Goal: Task Accomplishment & Management: Manage account settings

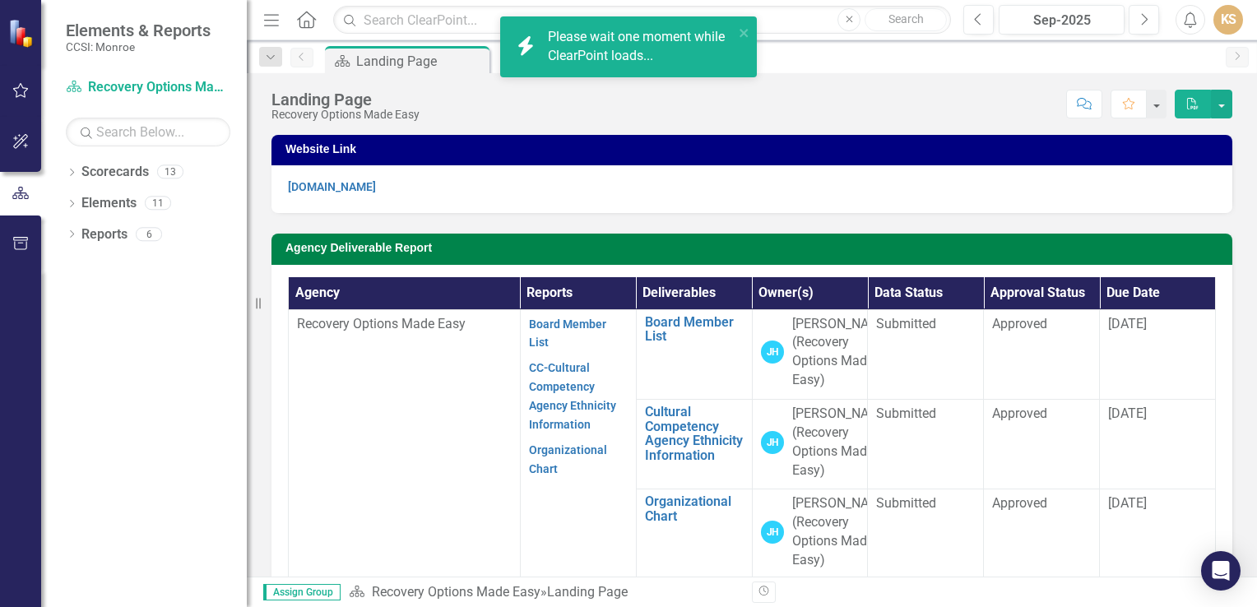
click at [859, 98] on div "Score: N/A Sep-2025 Completed Comment Favorite PDF" at bounding box center [830, 104] width 805 height 28
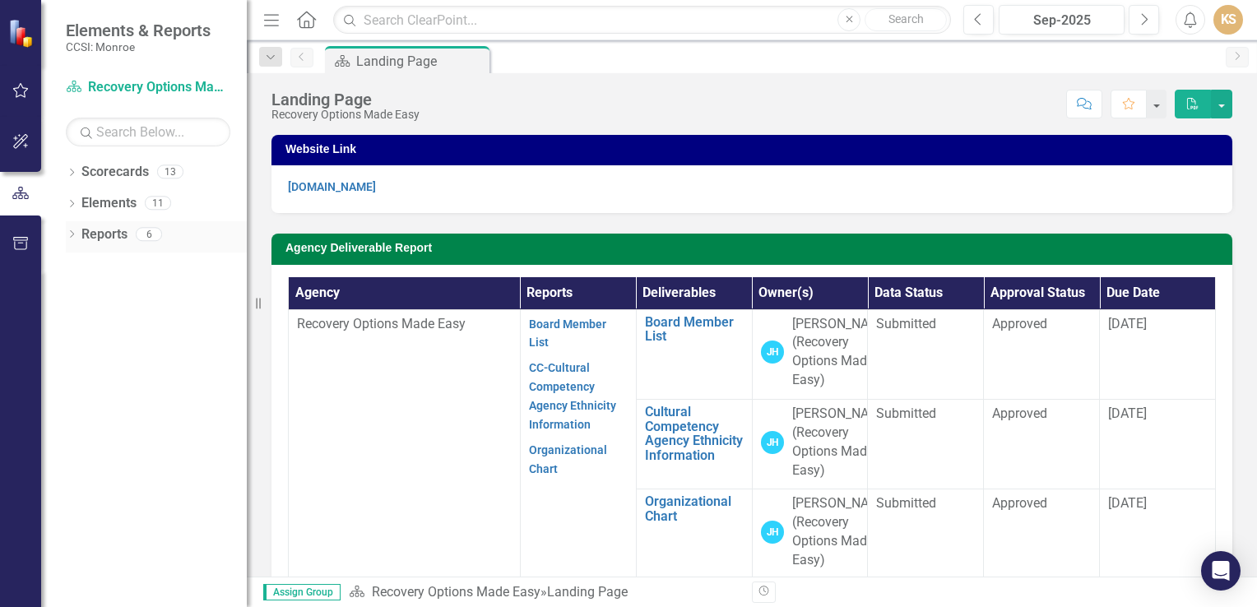
click at [95, 235] on link "Reports" at bounding box center [104, 234] width 46 height 19
click at [702, 90] on div "Score: N/A Sep-2025 Completed Comment Favorite PDF" at bounding box center [830, 104] width 805 height 28
click at [435, 186] on p "[DOMAIN_NAME]" at bounding box center [752, 187] width 928 height 19
click at [345, 192] on link "[DOMAIN_NAME]" at bounding box center [332, 186] width 88 height 13
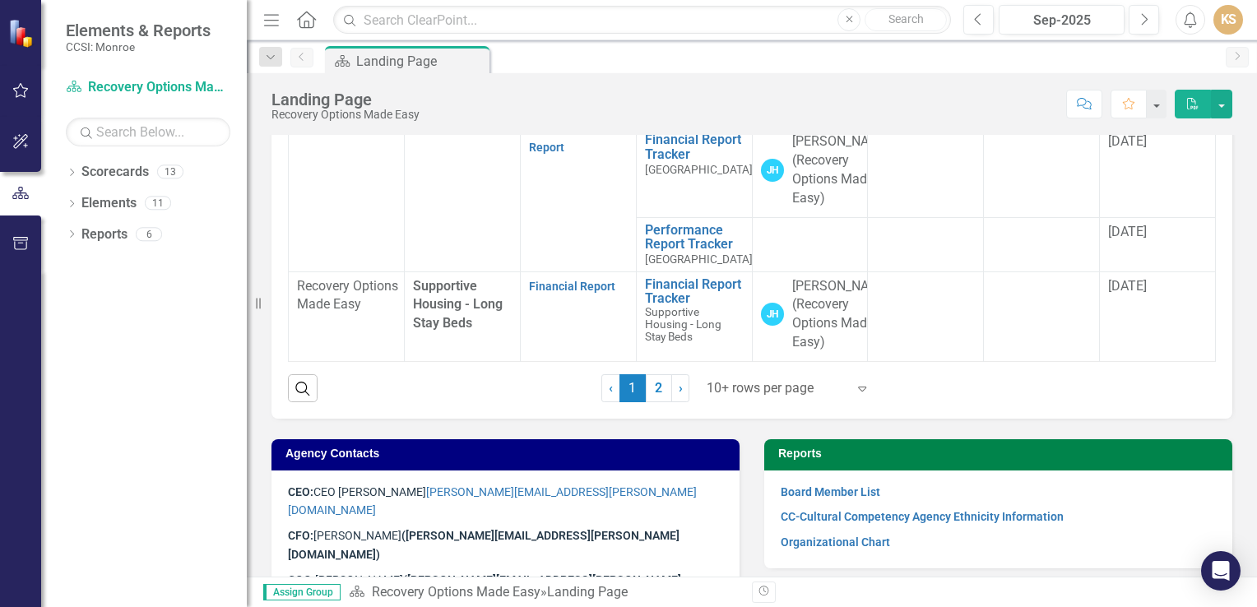
scroll to position [823, 0]
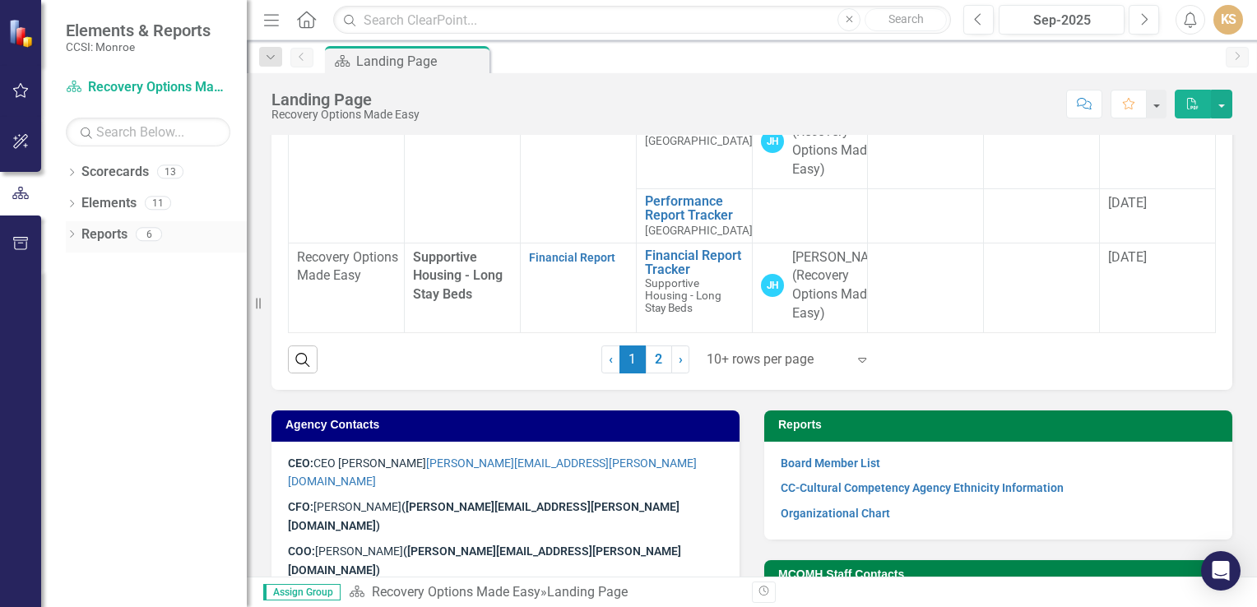
click at [74, 231] on icon "Dropdown" at bounding box center [72, 235] width 12 height 9
click at [23, 235] on button "button" at bounding box center [20, 244] width 37 height 35
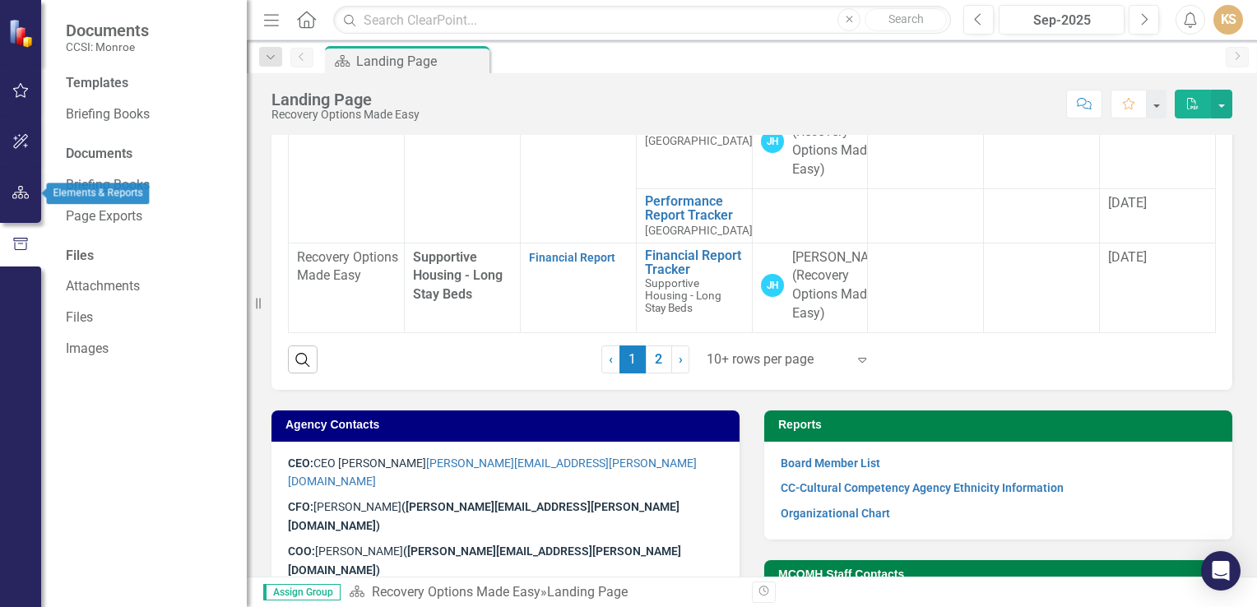
click at [12, 205] on button "button" at bounding box center [20, 193] width 37 height 35
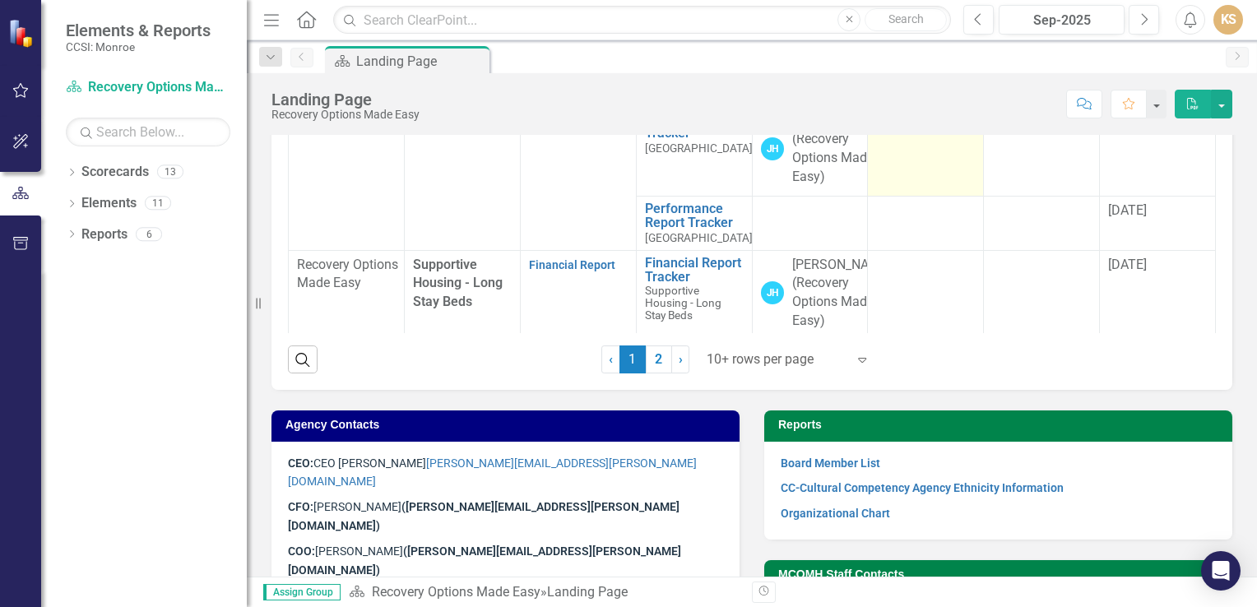
scroll to position [342, 0]
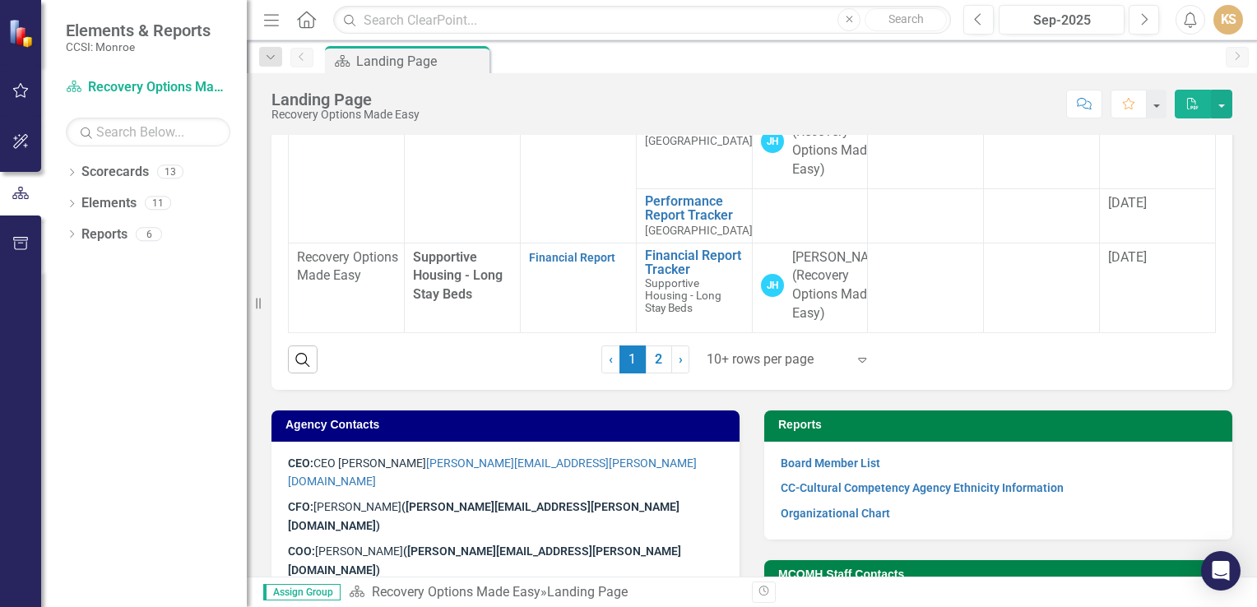
click at [566, 125] on link "Performance Report" at bounding box center [563, 109] width 68 height 32
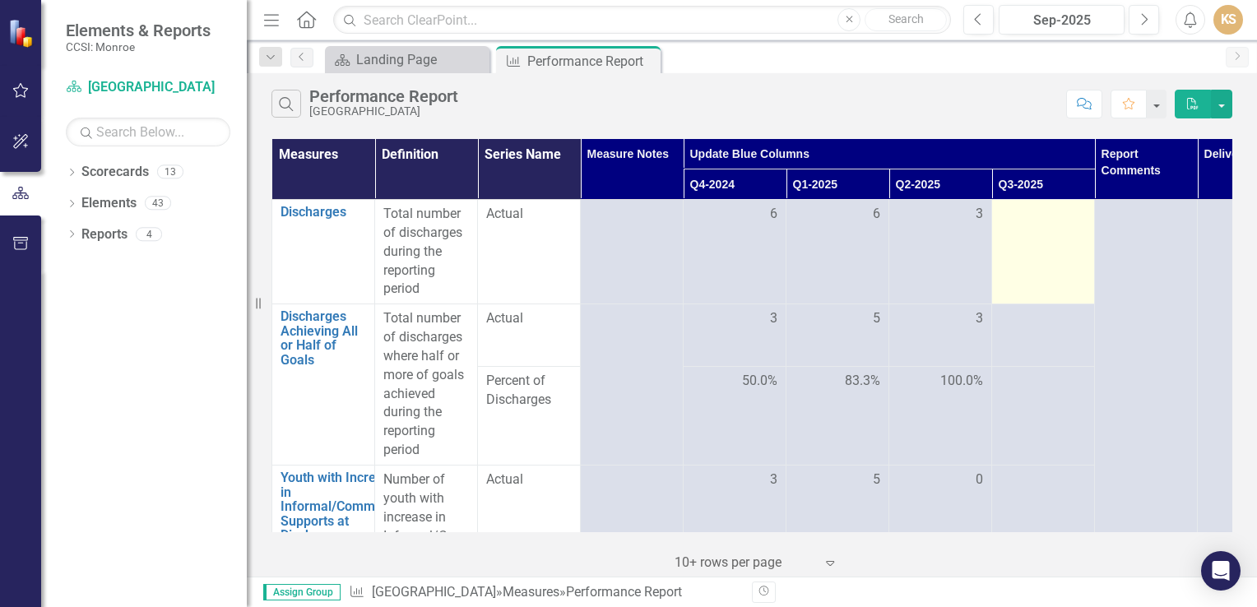
click at [1078, 254] on td at bounding box center [1043, 252] width 103 height 104
click at [1030, 262] on td at bounding box center [1043, 252] width 103 height 104
click at [1033, 259] on td at bounding box center [1043, 252] width 103 height 104
click at [1042, 244] on td at bounding box center [1043, 252] width 103 height 104
click at [1043, 244] on td at bounding box center [1043, 252] width 103 height 104
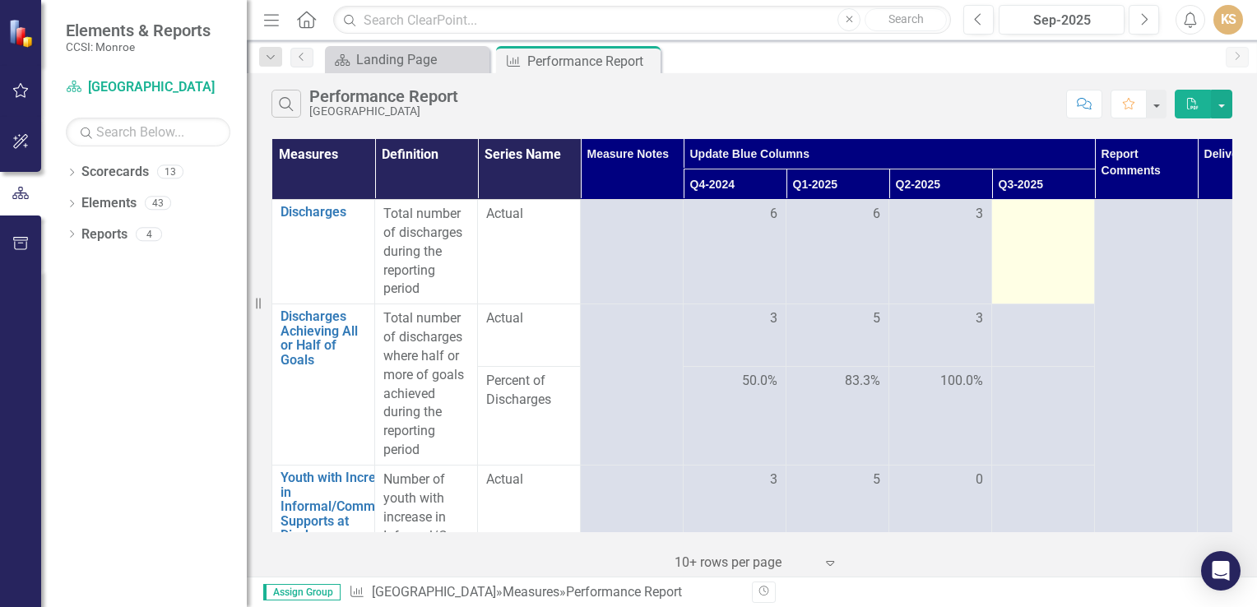
drag, startPoint x: 1055, startPoint y: 245, endPoint x: 1041, endPoint y: 234, distance: 17.5
click at [1041, 234] on td at bounding box center [1043, 252] width 103 height 104
click at [1056, 242] on td at bounding box center [1043, 252] width 103 height 104
click at [1055, 243] on td at bounding box center [1043, 252] width 103 height 104
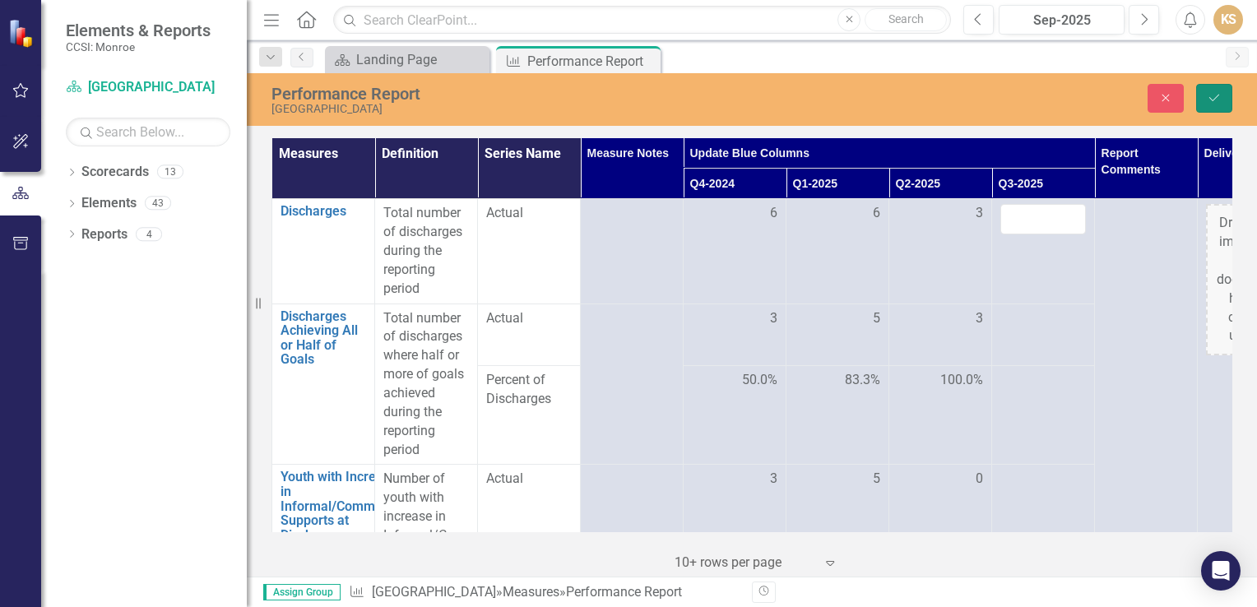
click at [1211, 104] on button "Save" at bounding box center [1214, 98] width 36 height 29
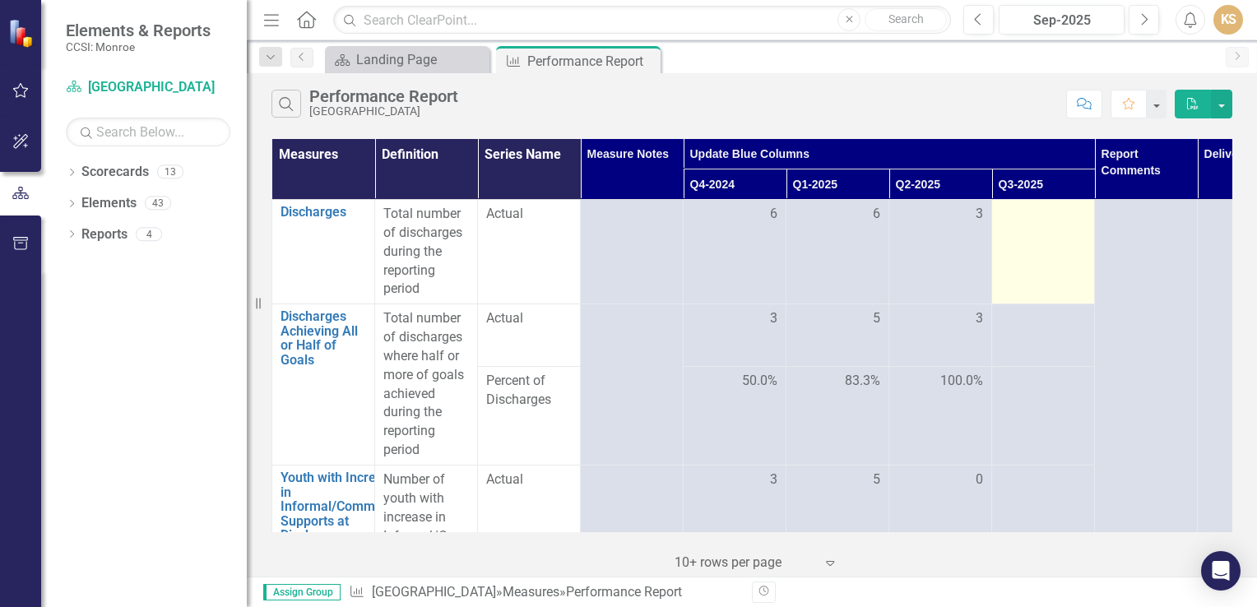
click at [1028, 281] on td at bounding box center [1043, 252] width 103 height 104
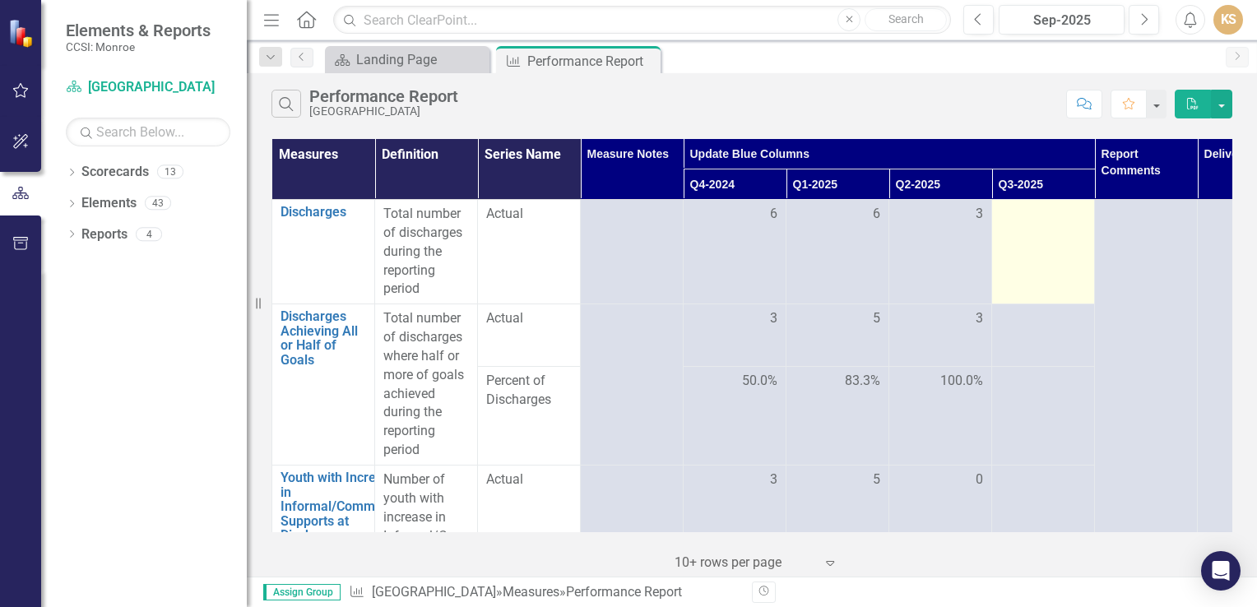
click at [1004, 220] on div at bounding box center [1043, 215] width 86 height 20
click at [1017, 239] on td at bounding box center [1043, 252] width 103 height 104
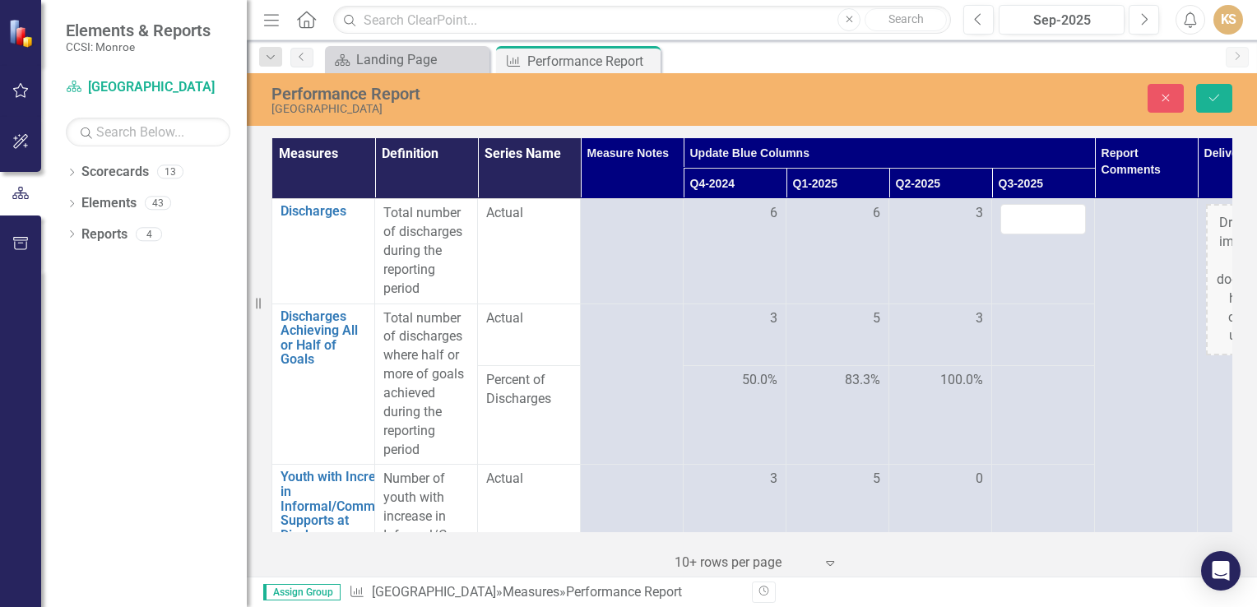
click at [366, 94] on div "Performance Report" at bounding box center [536, 94] width 531 height 18
click at [1215, 90] on button "Save" at bounding box center [1214, 98] width 36 height 29
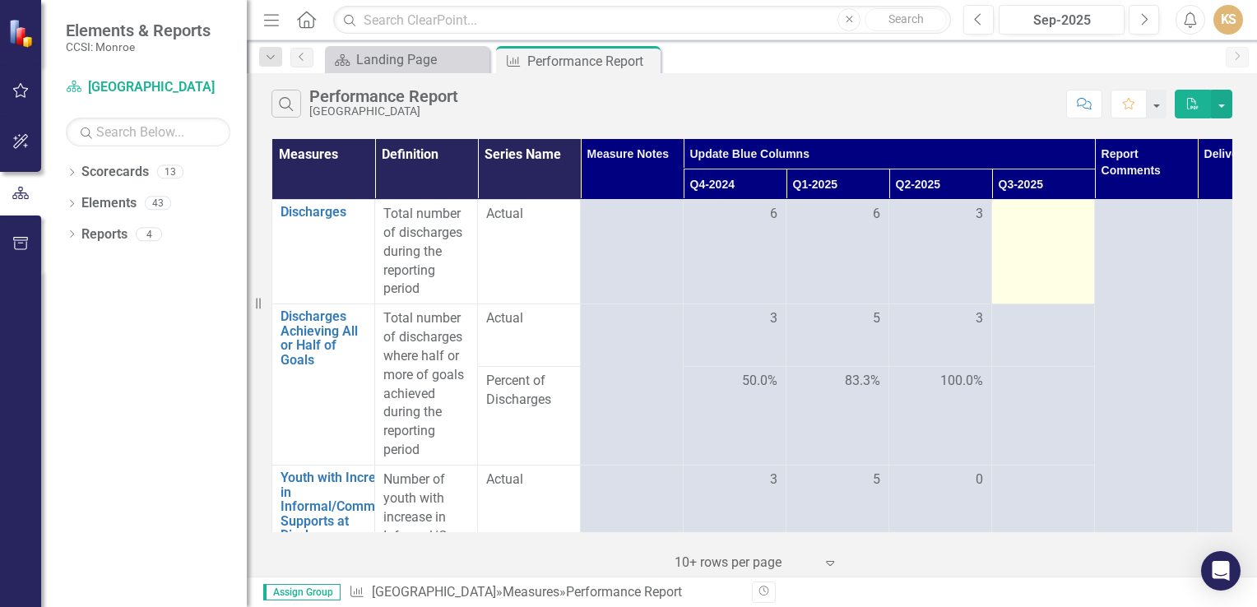
click at [1050, 245] on td at bounding box center [1043, 252] width 103 height 104
drag, startPoint x: 1046, startPoint y: 245, endPoint x: 1028, endPoint y: 225, distance: 27.4
click at [1028, 225] on td at bounding box center [1043, 252] width 103 height 104
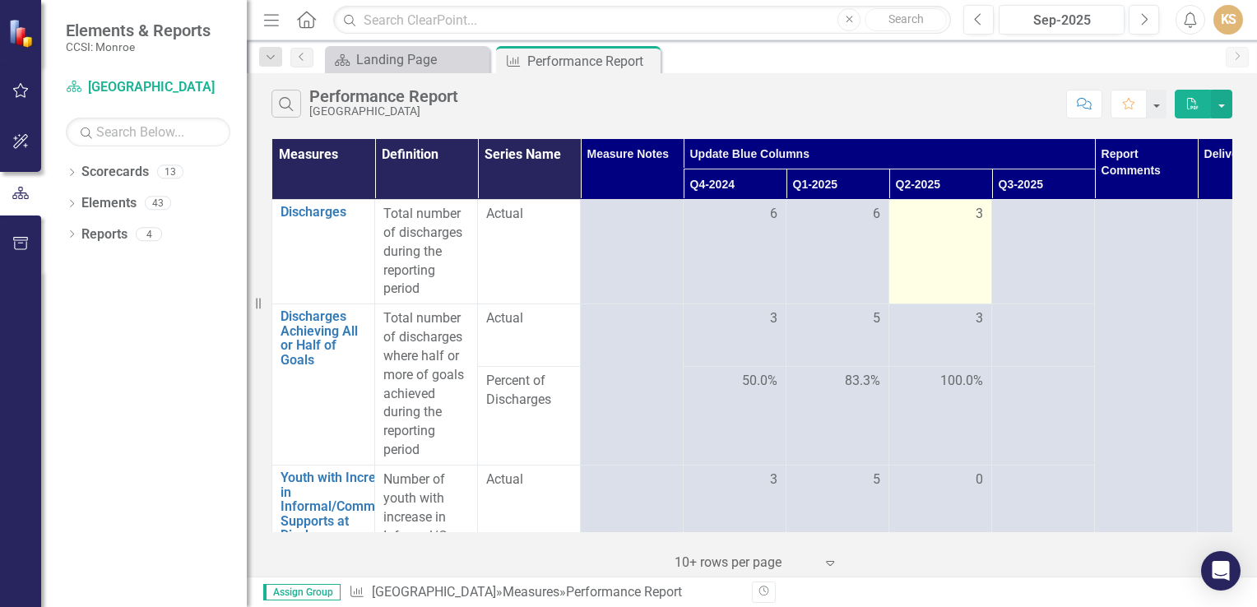
click at [928, 258] on td "3" at bounding box center [940, 252] width 103 height 104
click at [927, 258] on td "3" at bounding box center [940, 252] width 103 height 104
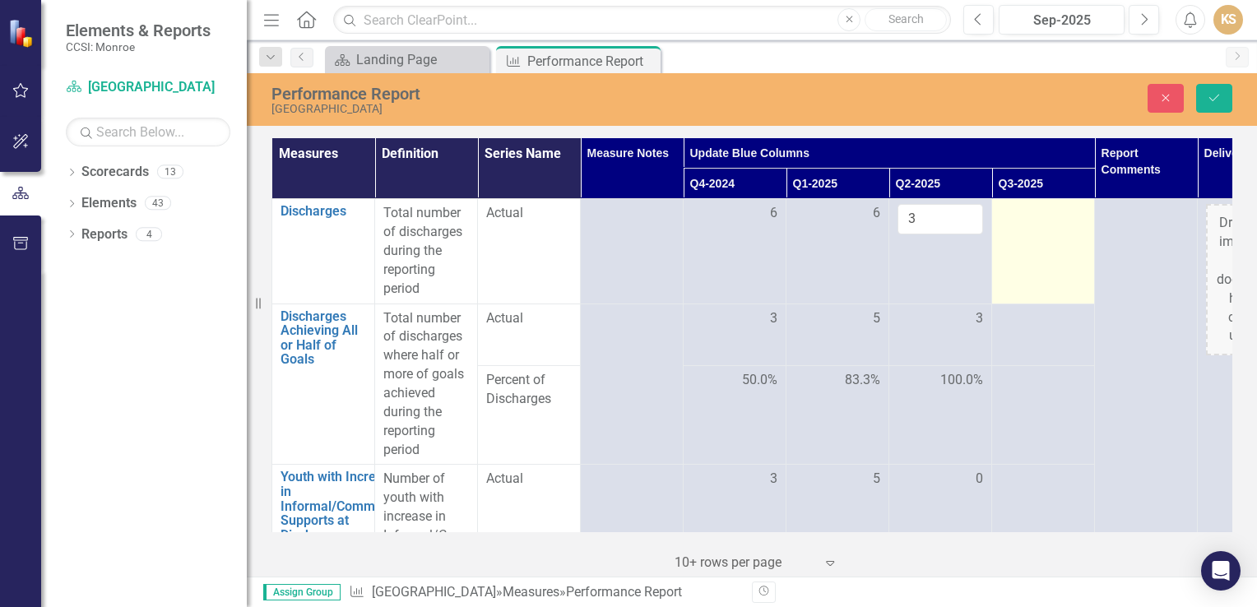
click at [1066, 242] on td at bounding box center [1043, 251] width 103 height 104
click at [1045, 245] on td at bounding box center [1043, 251] width 103 height 104
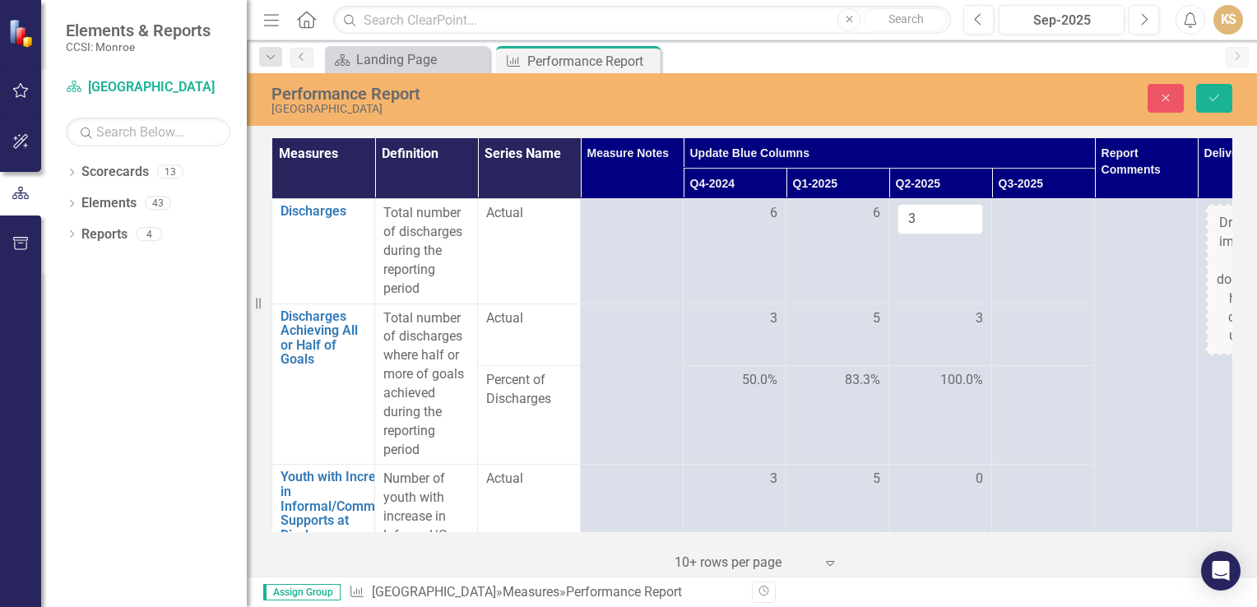
drag, startPoint x: 1043, startPoint y: 245, endPoint x: 988, endPoint y: 53, distance: 200.2
click at [988, 53] on div "Scorecard Landing Page Close Measure Performance Report Pin Close" at bounding box center [770, 59] width 896 height 26
click at [898, 267] on td "3" at bounding box center [940, 251] width 103 height 104
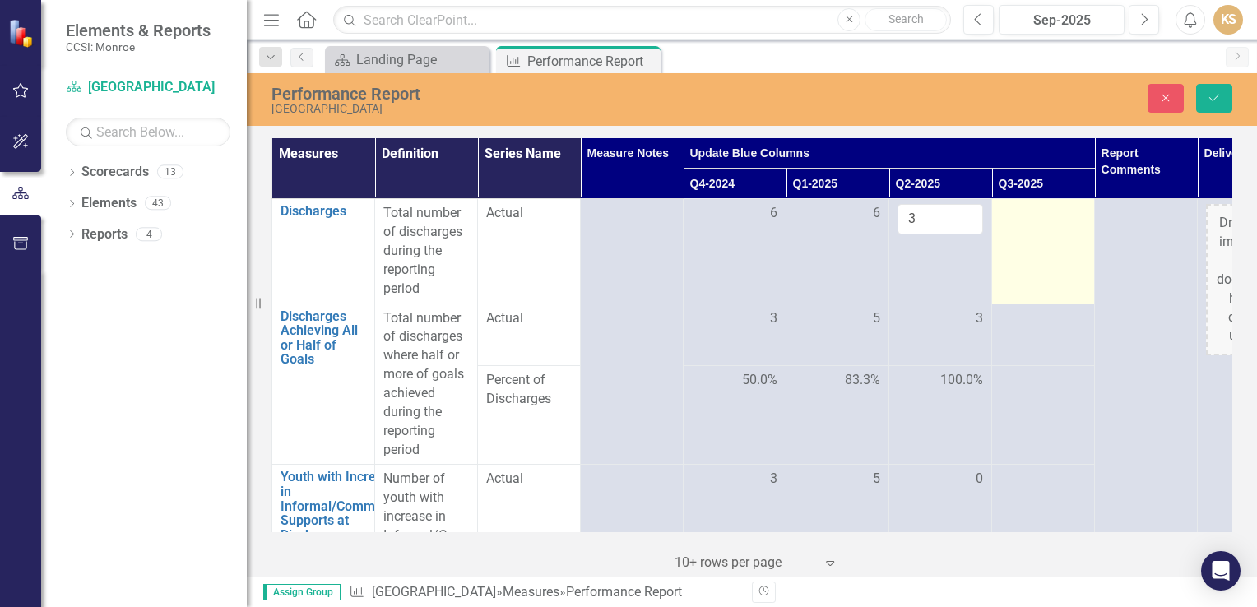
click at [1066, 223] on td at bounding box center [1043, 251] width 103 height 104
click at [1042, 238] on td at bounding box center [1043, 251] width 103 height 104
click at [1041, 238] on td at bounding box center [1043, 251] width 103 height 104
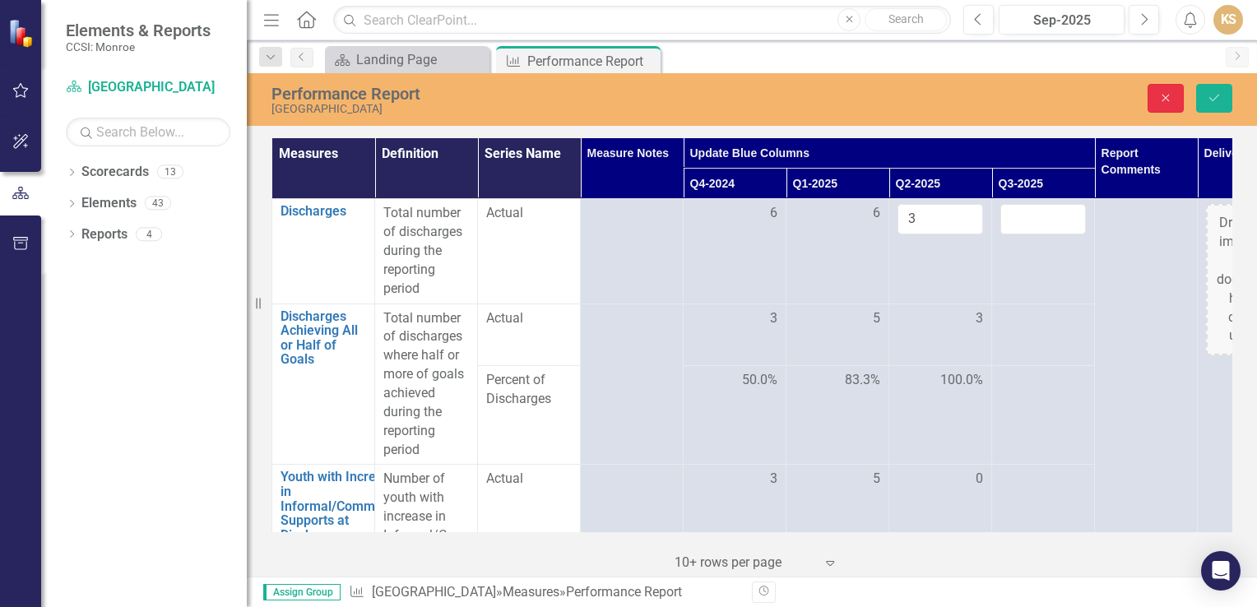
click at [1153, 93] on button "Close" at bounding box center [1166, 98] width 36 height 29
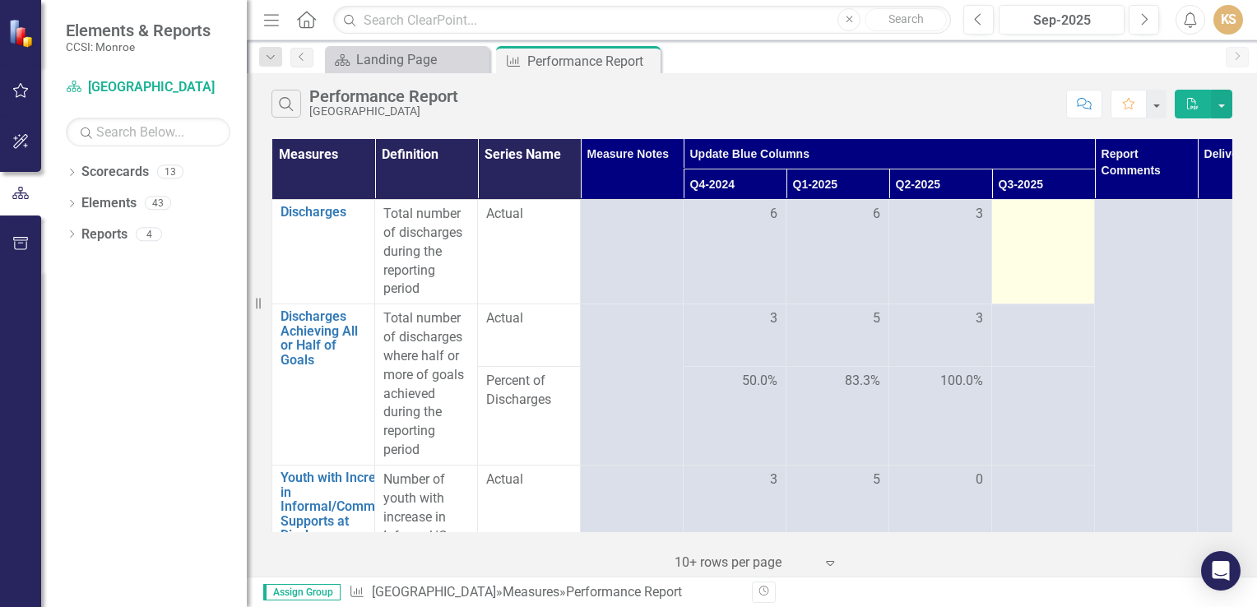
click at [1041, 262] on td at bounding box center [1043, 252] width 103 height 104
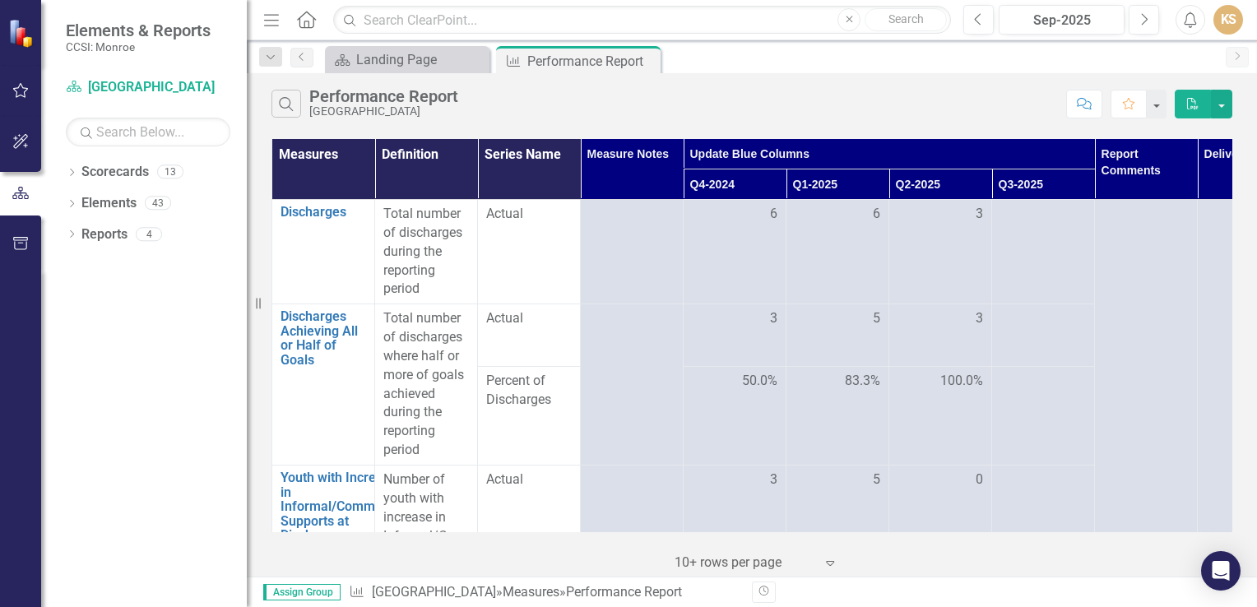
click at [1089, 100] on icon "Comment" at bounding box center [1084, 104] width 15 height 12
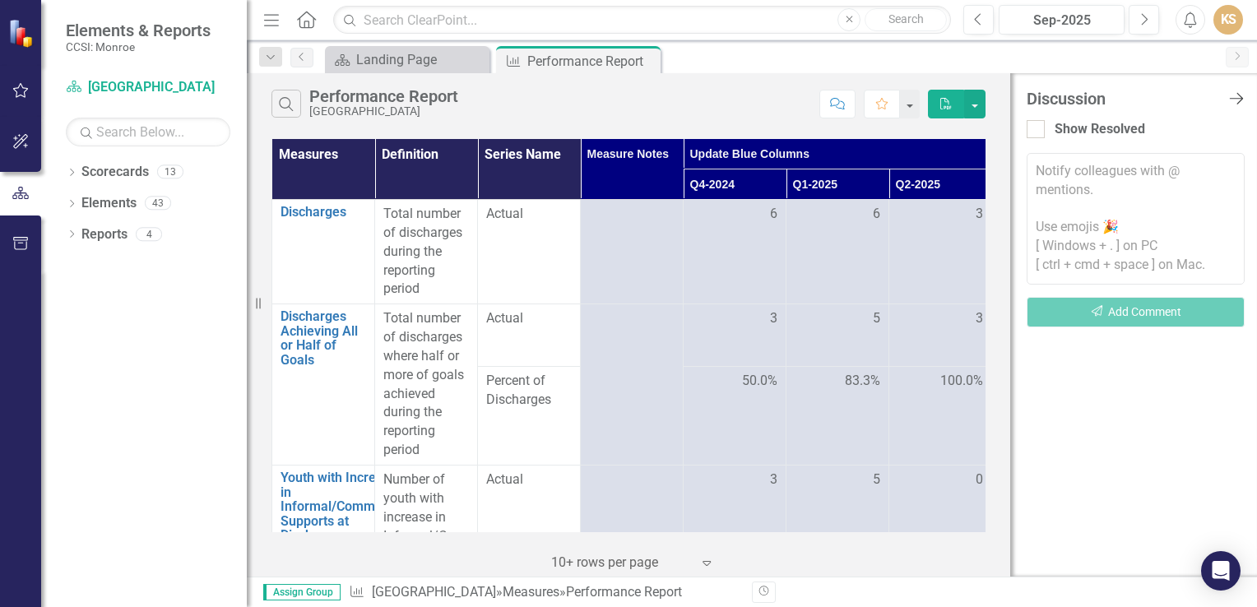
click at [1237, 94] on icon "Close Discussion Bar" at bounding box center [1236, 98] width 21 height 16
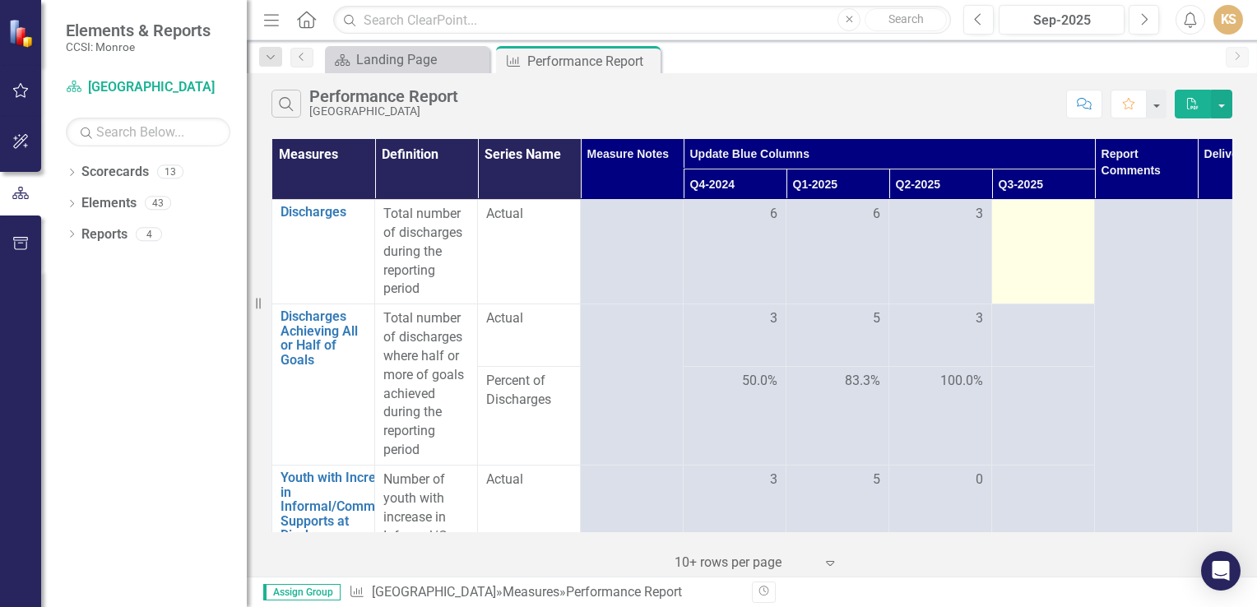
click at [1003, 271] on td at bounding box center [1043, 252] width 103 height 104
click at [1015, 265] on td at bounding box center [1043, 252] width 103 height 104
click at [1016, 263] on td at bounding box center [1043, 252] width 103 height 104
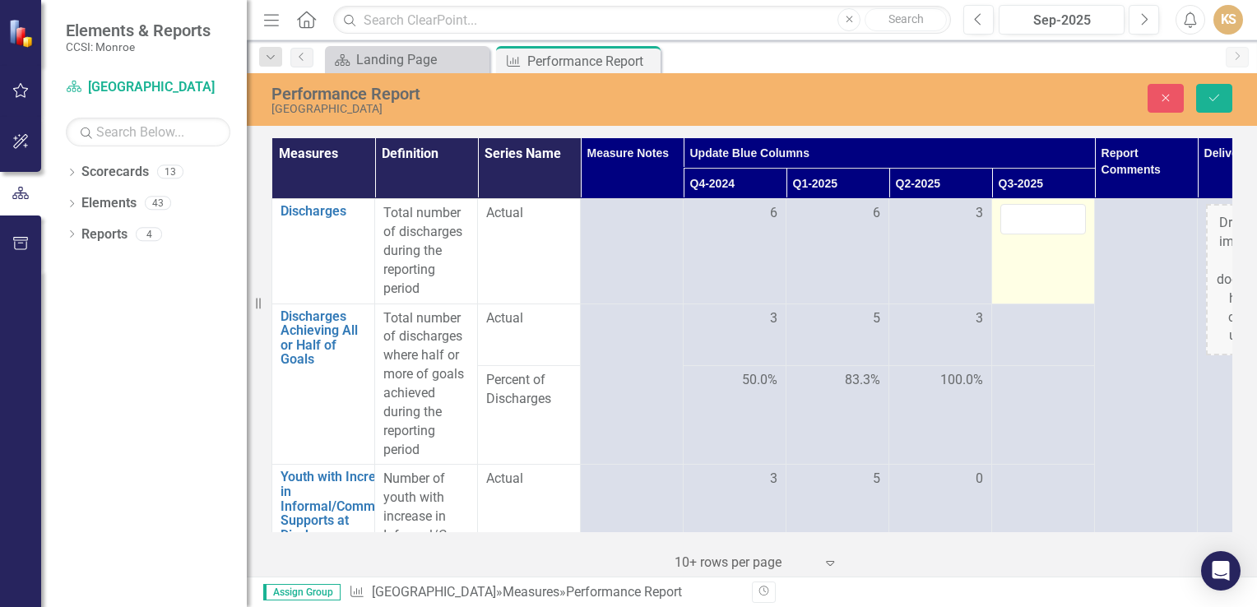
click at [1026, 243] on td at bounding box center [1043, 251] width 103 height 104
click at [1037, 214] on input "number" at bounding box center [1043, 219] width 86 height 30
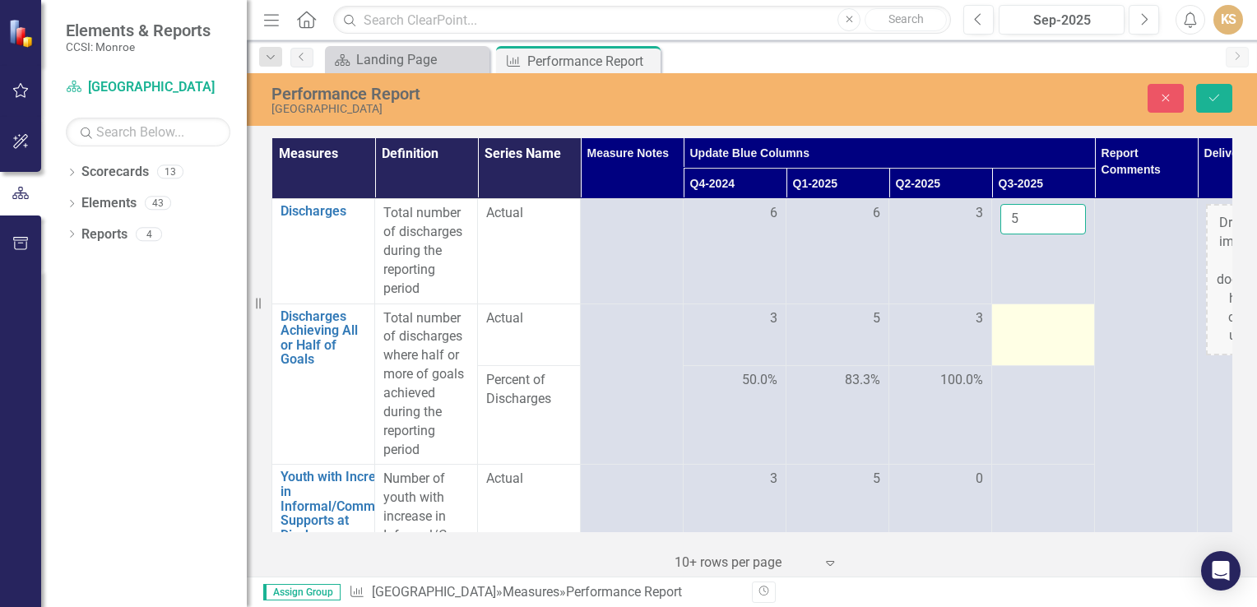
type input "5"
click at [1046, 316] on div at bounding box center [1043, 319] width 86 height 20
click at [420, 417] on p "Total number of discharges where half or more of goals achieved during the repo…" at bounding box center [426, 384] width 86 height 151
click at [424, 441] on p "Total number of discharges where half or more of goals achieved during the repo…" at bounding box center [426, 384] width 86 height 151
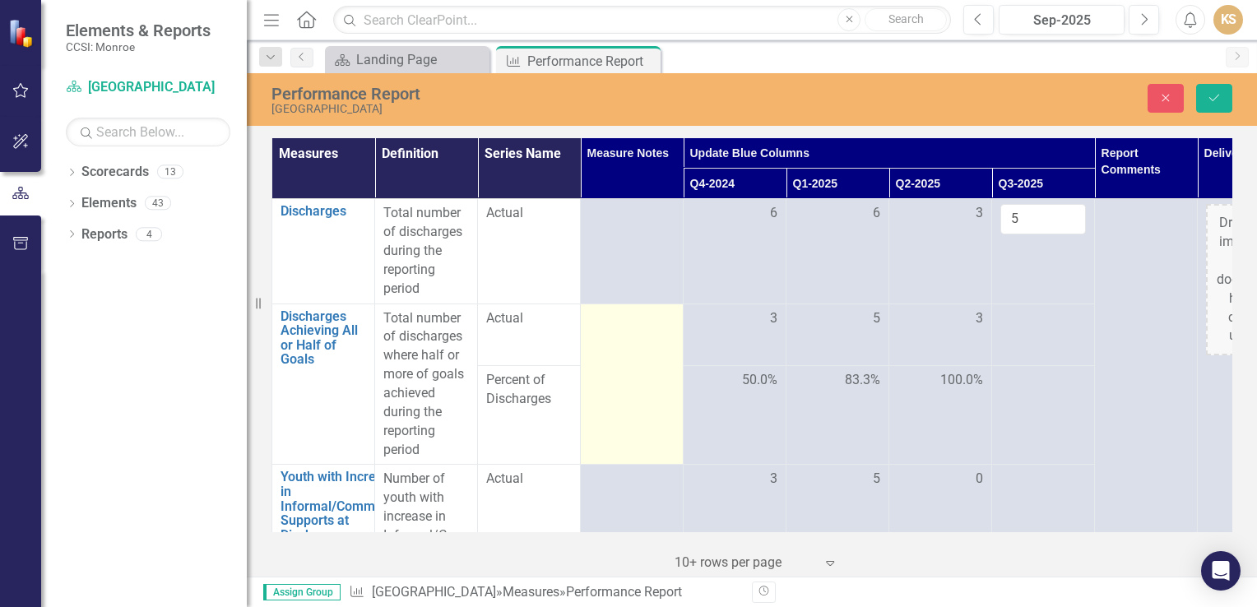
drag, startPoint x: 271, startPoint y: 434, endPoint x: 582, endPoint y: 356, distance: 320.4
click at [582, 356] on td at bounding box center [632, 384] width 103 height 161
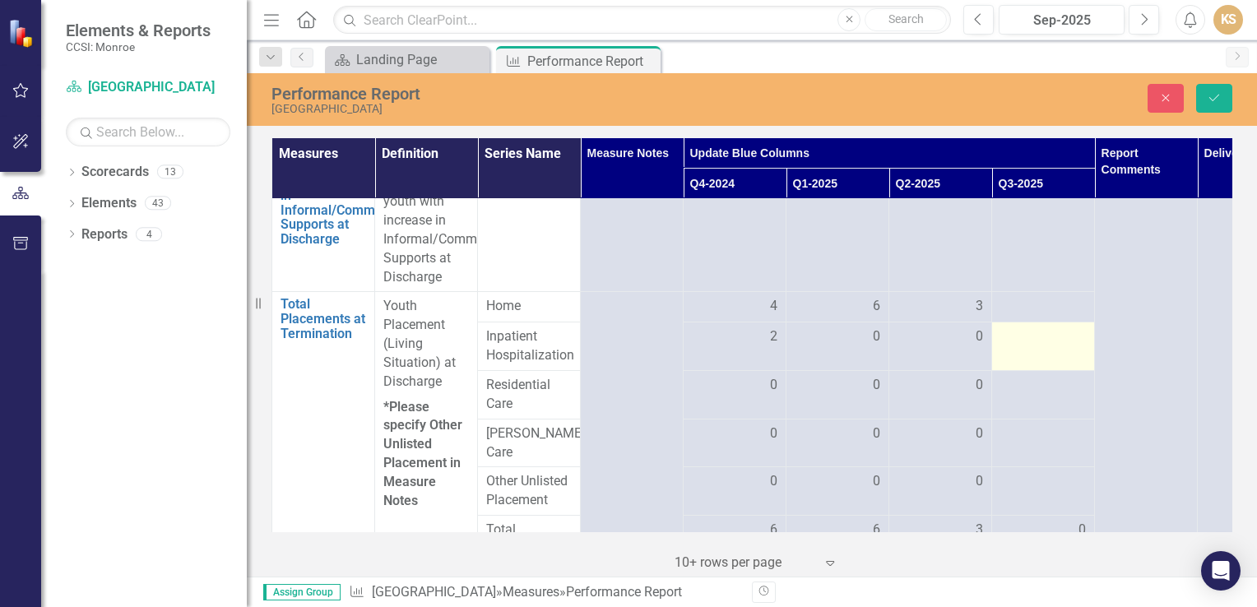
scroll to position [329, 0]
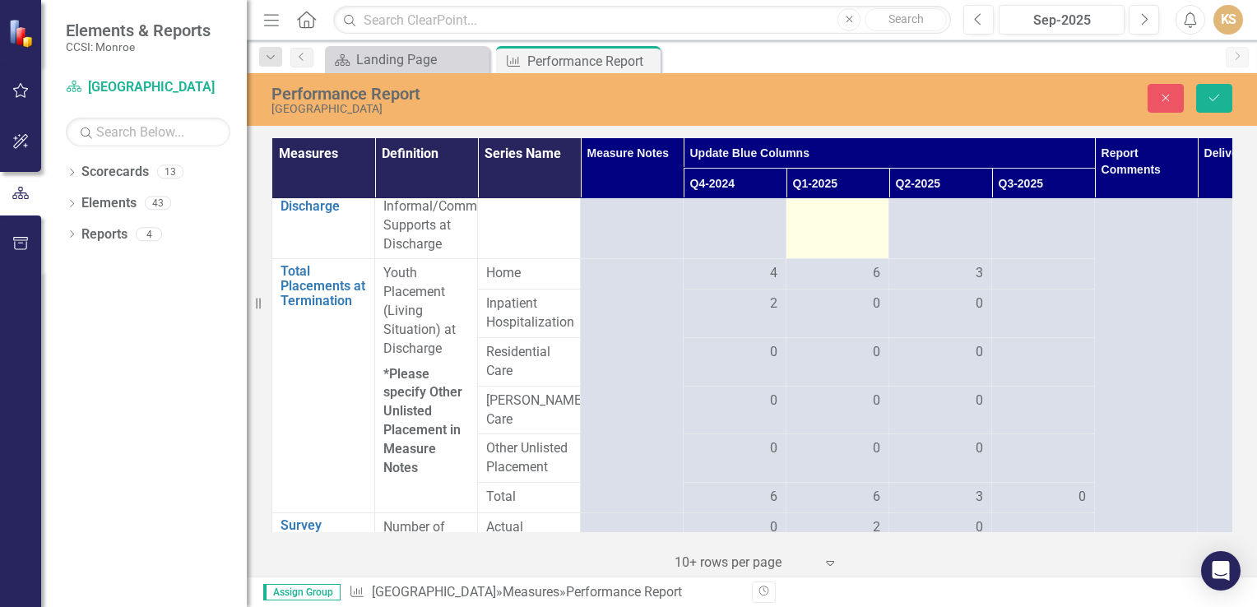
click at [878, 205] on td "5" at bounding box center [837, 197] width 103 height 123
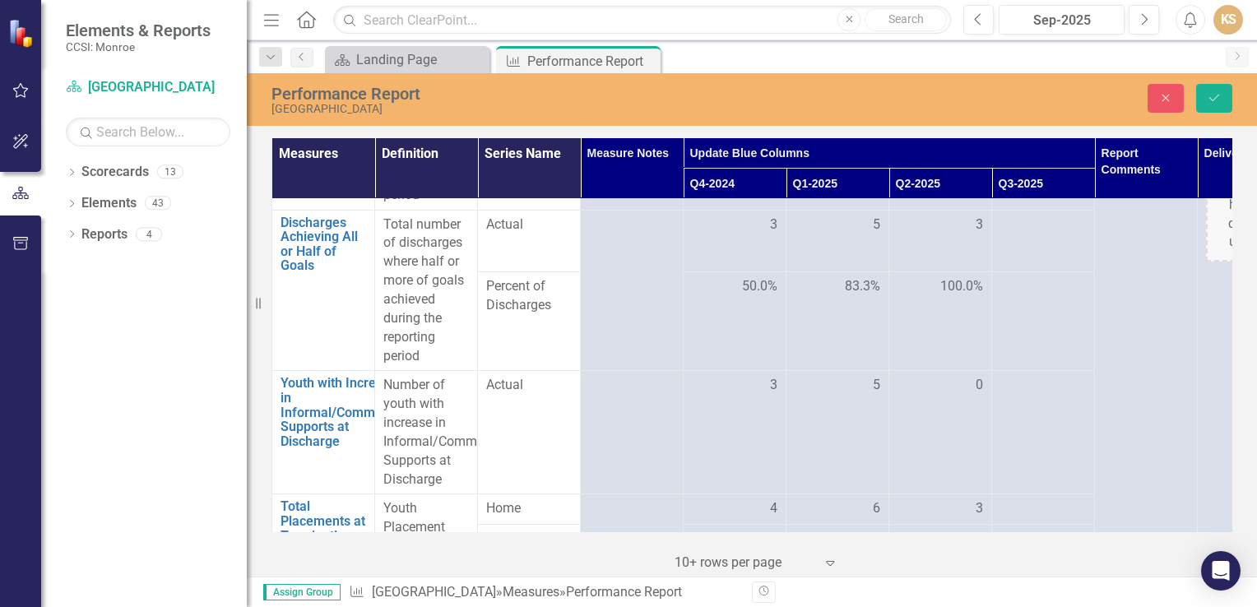
scroll to position [165, 0]
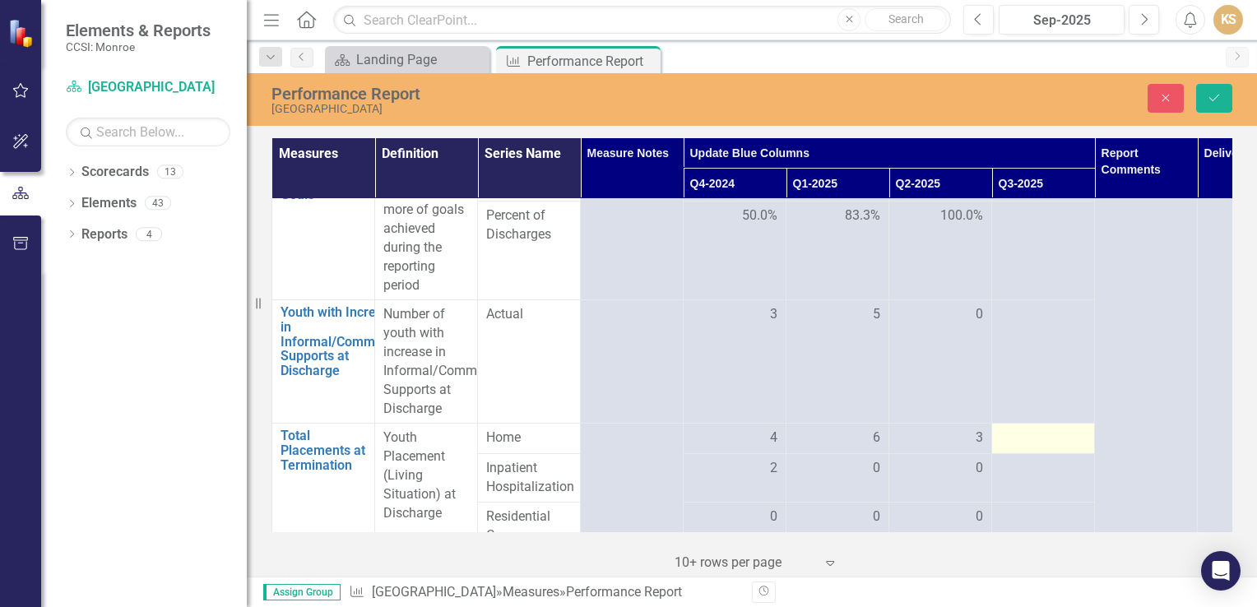
click at [1031, 439] on div at bounding box center [1043, 439] width 86 height 20
click at [1033, 438] on div at bounding box center [1043, 439] width 86 height 20
click at [1034, 438] on div at bounding box center [1043, 439] width 86 height 20
drag, startPoint x: 1034, startPoint y: 438, endPoint x: 1051, endPoint y: 452, distance: 22.2
click at [1051, 452] on input "number" at bounding box center [1043, 444] width 86 height 30
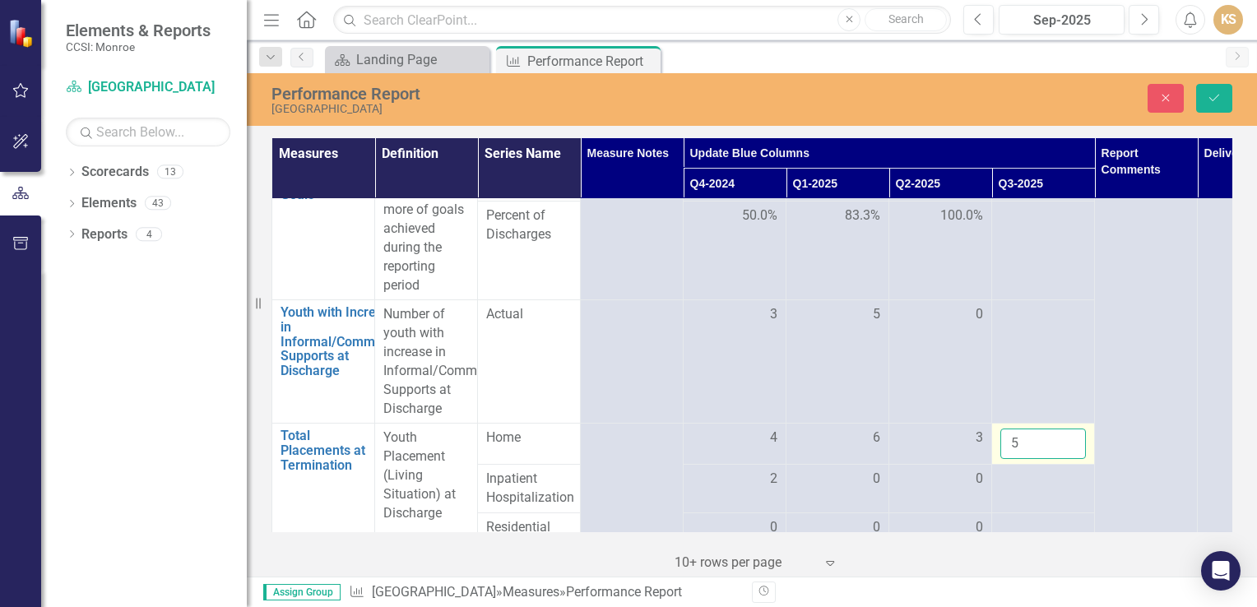
type input "5"
click button "Save" at bounding box center [1214, 98] width 36 height 29
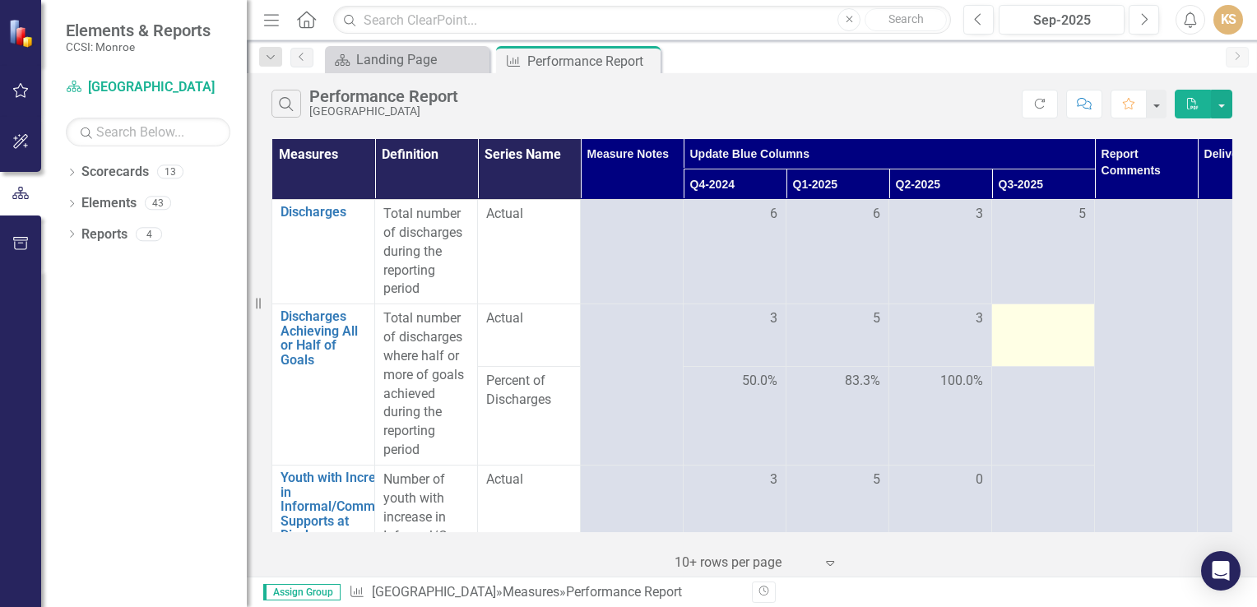
click at [1069, 335] on td at bounding box center [1043, 335] width 103 height 63
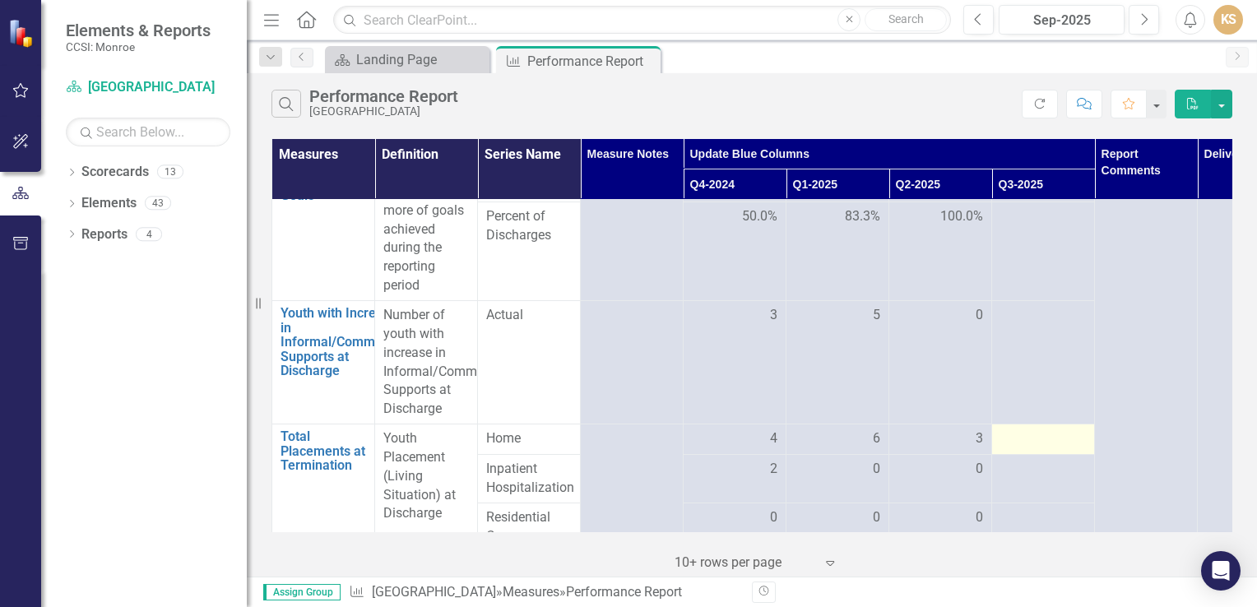
click at [1038, 442] on div at bounding box center [1043, 439] width 86 height 20
click at [1037, 435] on div at bounding box center [1043, 439] width 86 height 20
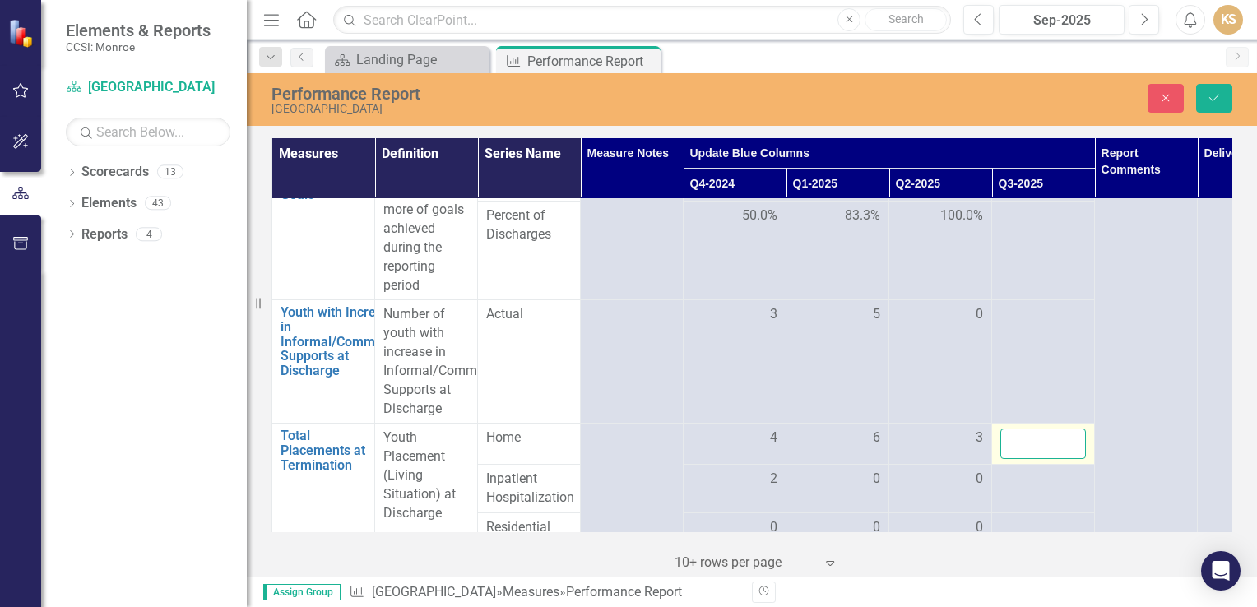
drag, startPoint x: 1037, startPoint y: 435, endPoint x: 1041, endPoint y: 446, distance: 11.8
click at [1041, 446] on input "number" at bounding box center [1043, 444] width 86 height 30
type input "5"
click button "Save" at bounding box center [1214, 98] width 36 height 29
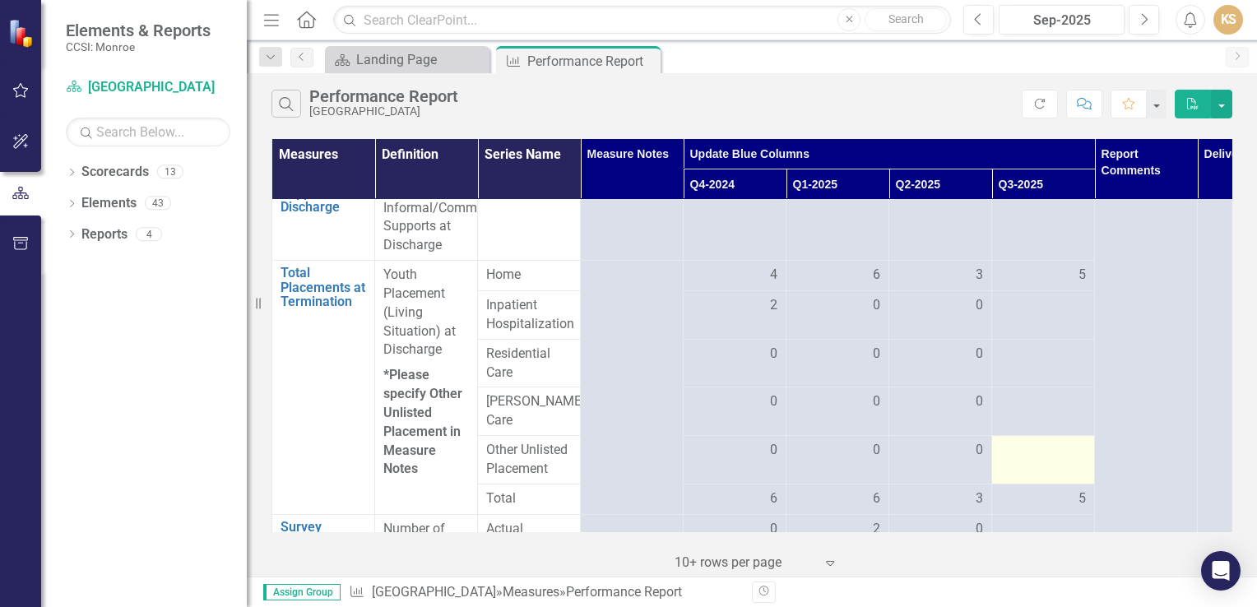
scroll to position [329, 0]
click at [1058, 285] on td "5" at bounding box center [1043, 275] width 103 height 30
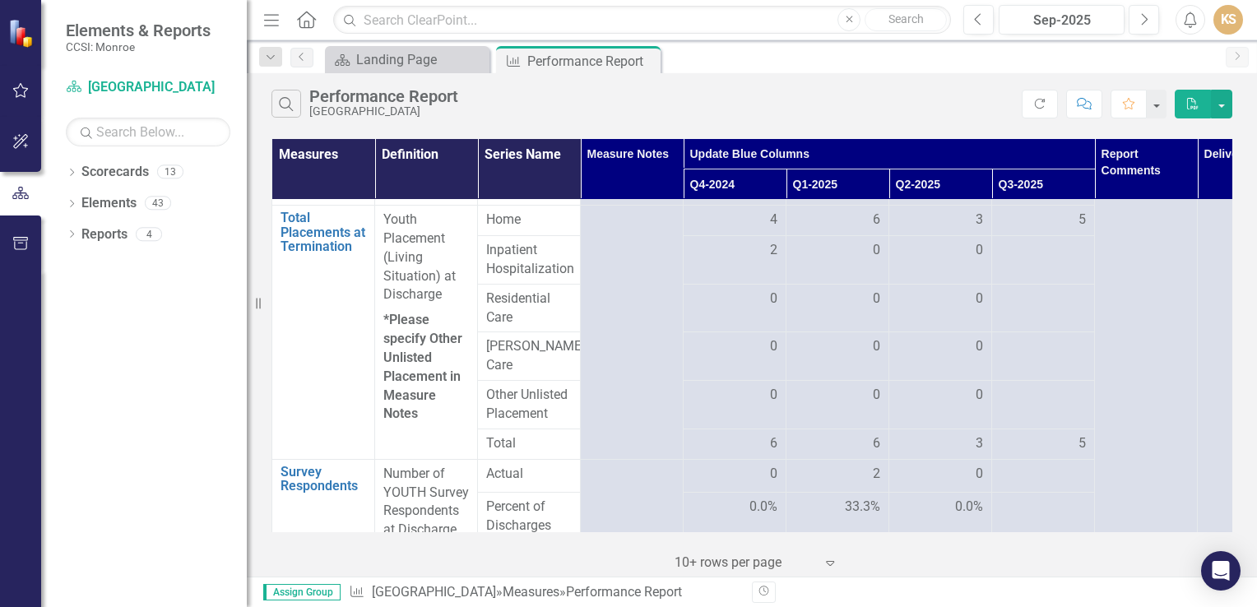
scroll to position [411, 0]
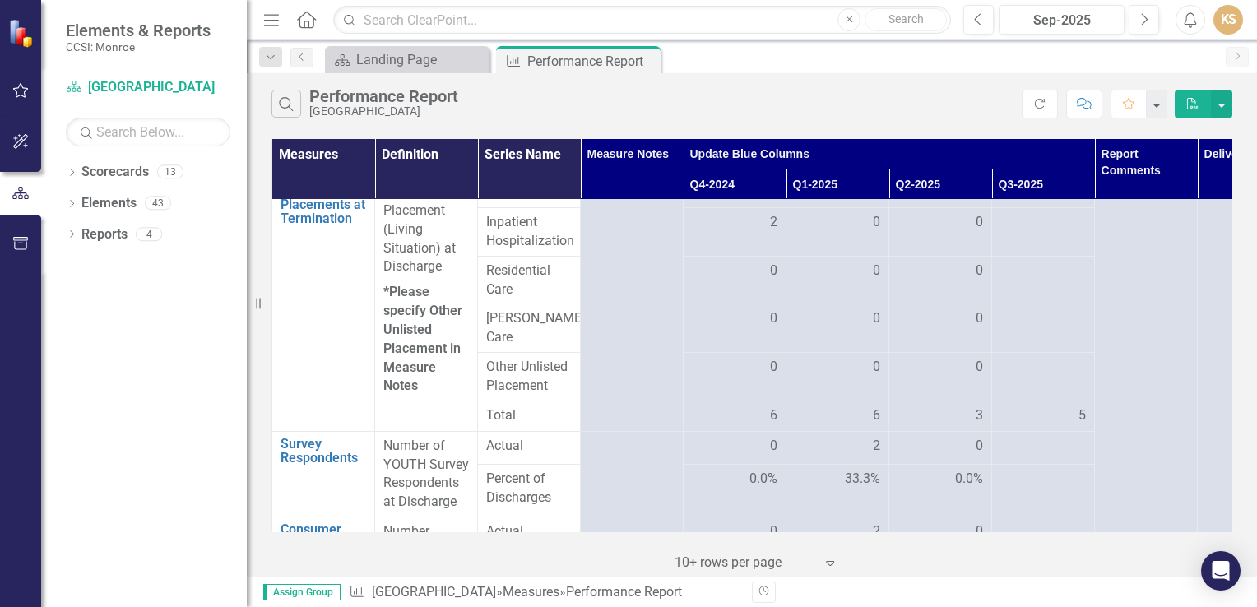
click at [1065, 406] on div "5" at bounding box center [1043, 415] width 86 height 19
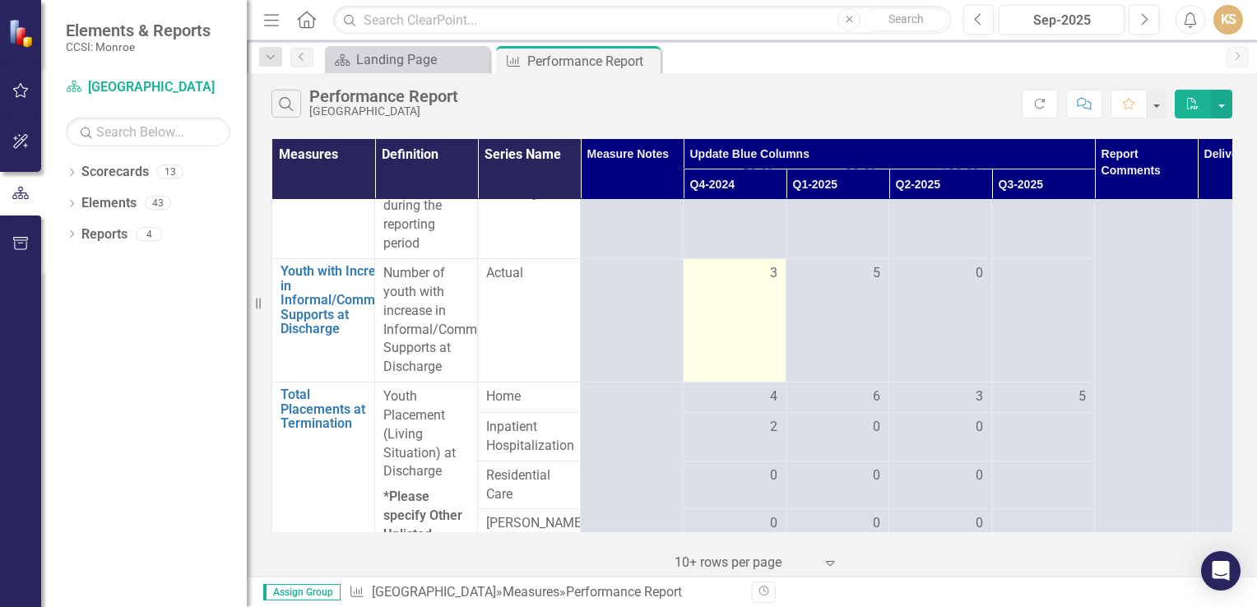
scroll to position [0, 0]
